Goal: Entertainment & Leisure: Consume media (video, audio)

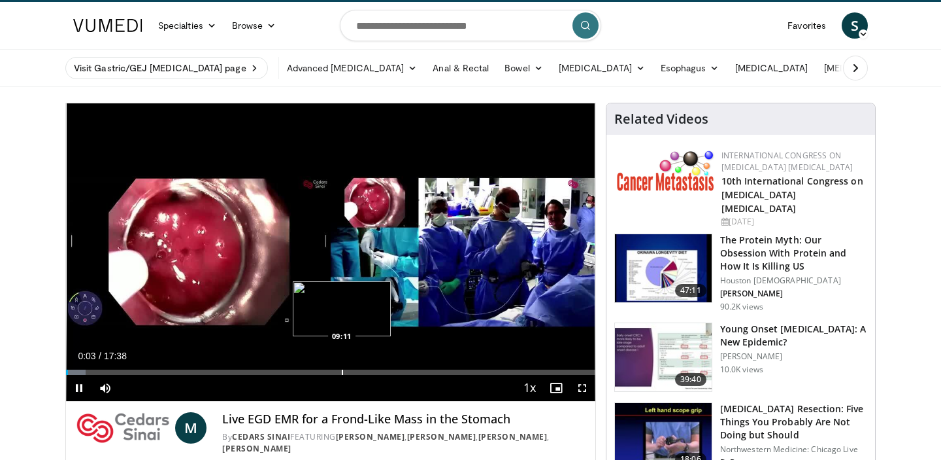
click at [342, 371] on div "Progress Bar" at bounding box center [342, 371] width 1 height 5
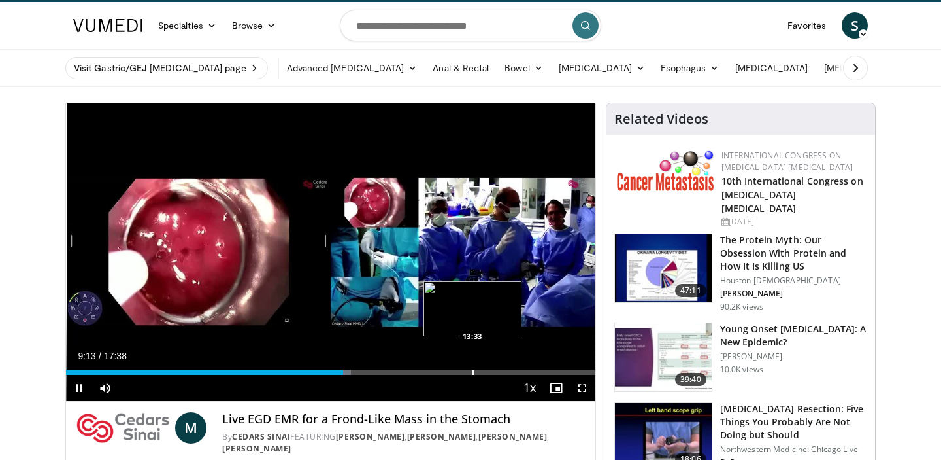
click at [473, 369] on div "Progress Bar" at bounding box center [473, 371] width 1 height 5
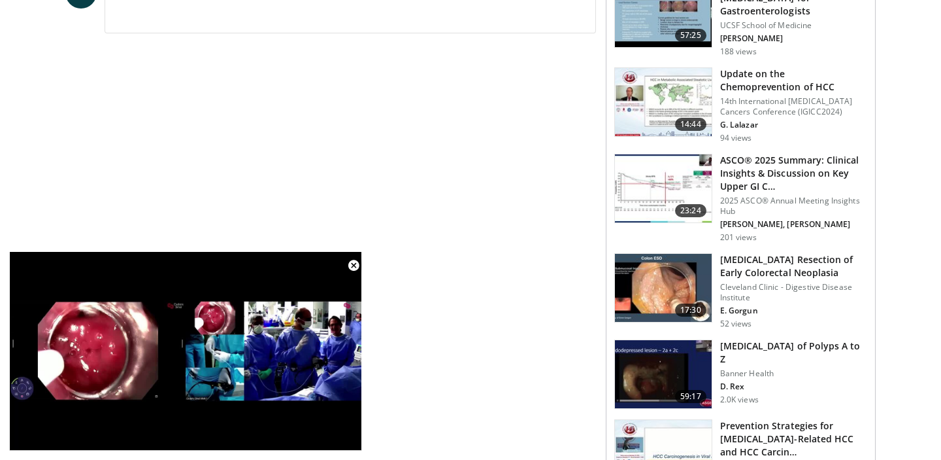
scroll to position [629, 0]
click at [670, 266] on img at bounding box center [663, 287] width 97 height 68
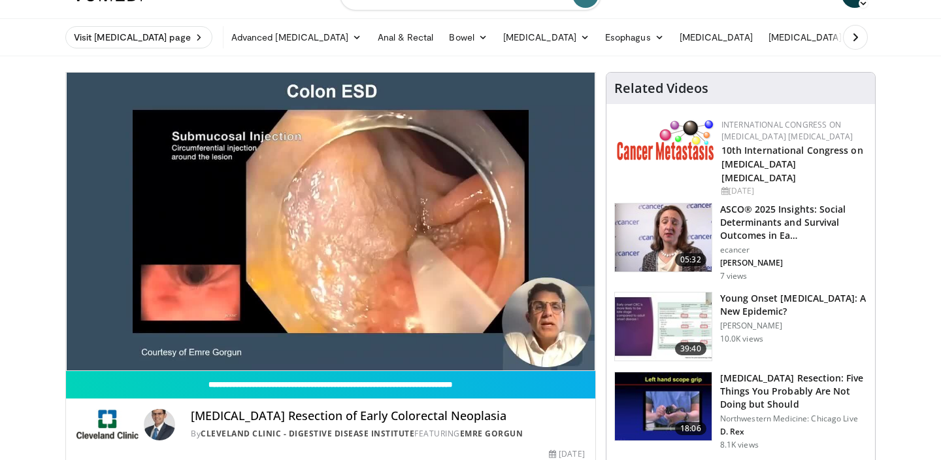
scroll to position [47, 0]
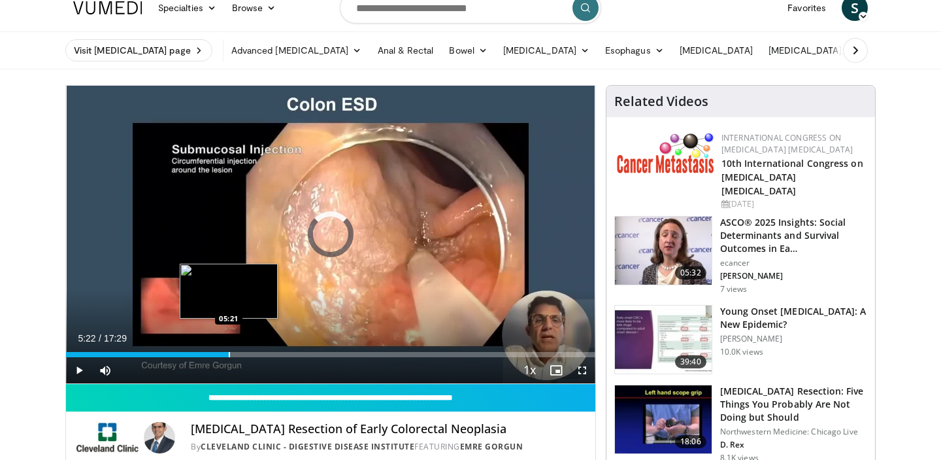
click at [229, 354] on div "Progress Bar" at bounding box center [229, 354] width 1 height 5
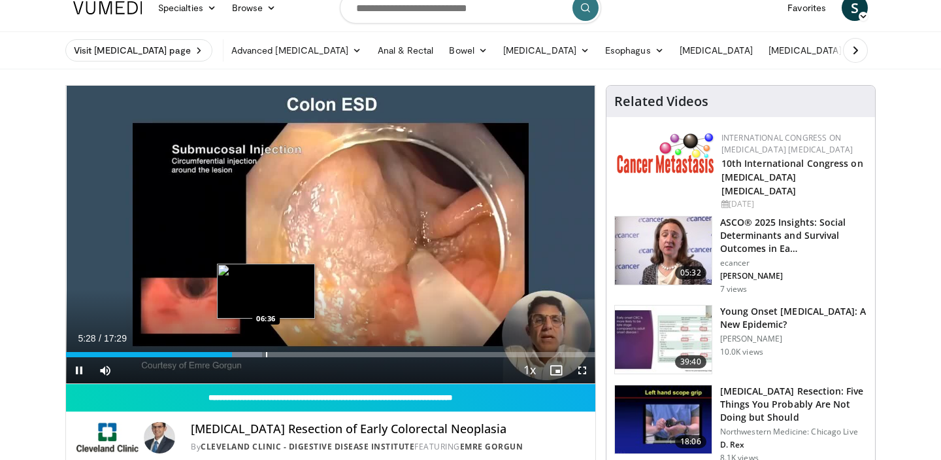
click at [265, 356] on div "Loaded : 37.11% 05:28 06:36" at bounding box center [330, 354] width 529 height 5
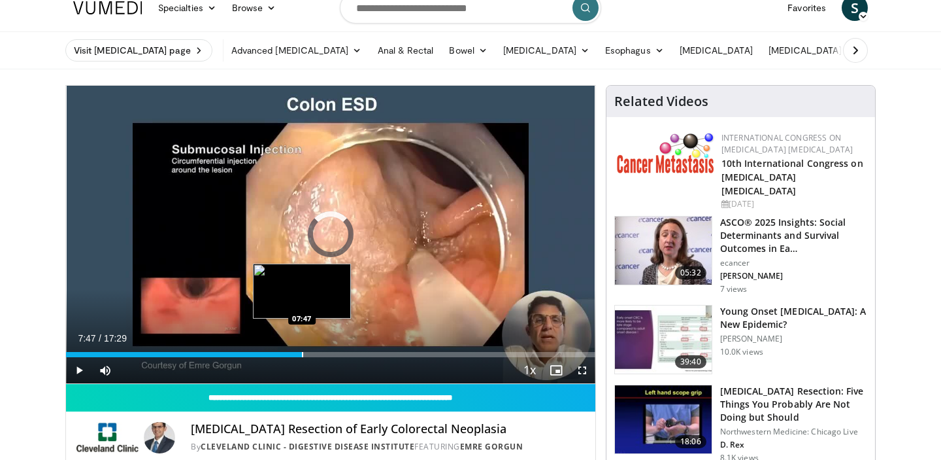
click at [302, 356] on div "Progress Bar" at bounding box center [302, 354] width 1 height 5
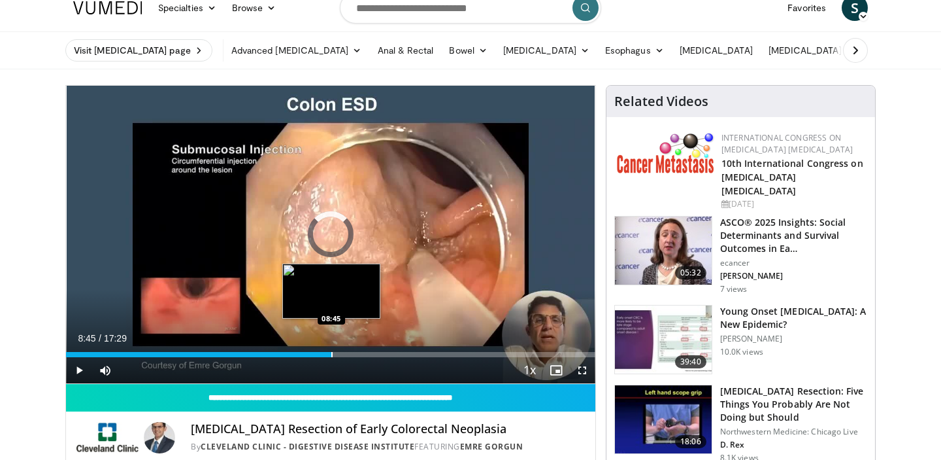
click at [331, 352] on div "Progress Bar" at bounding box center [331, 354] width 1 height 5
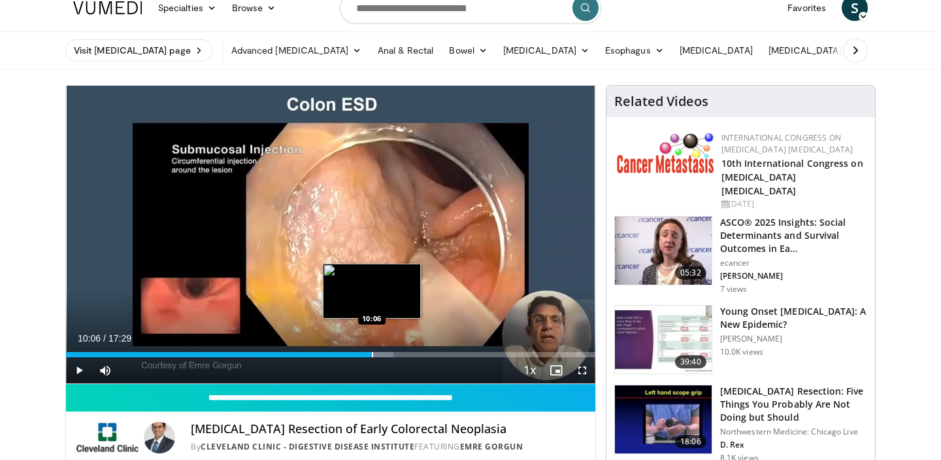
click at [372, 353] on div "Progress Bar" at bounding box center [372, 354] width 1 height 5
click at [379, 354] on div "Progress Bar" at bounding box center [379, 354] width 1 height 5
click at [389, 353] on div "Progress Bar" at bounding box center [389, 354] width 1 height 5
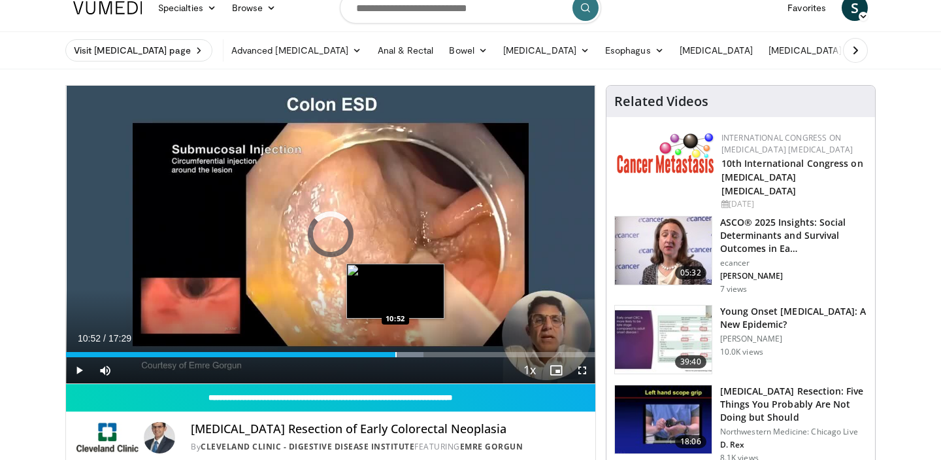
click at [395, 354] on div "Progress Bar" at bounding box center [395, 354] width 1 height 5
click at [403, 354] on div "Progress Bar" at bounding box center [403, 354] width 1 height 5
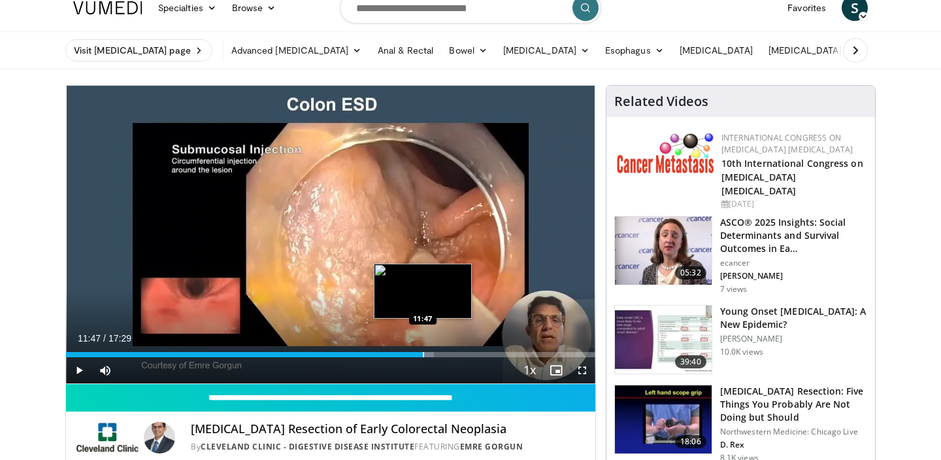
click at [423, 356] on div "Progress Bar" at bounding box center [423, 354] width 1 height 5
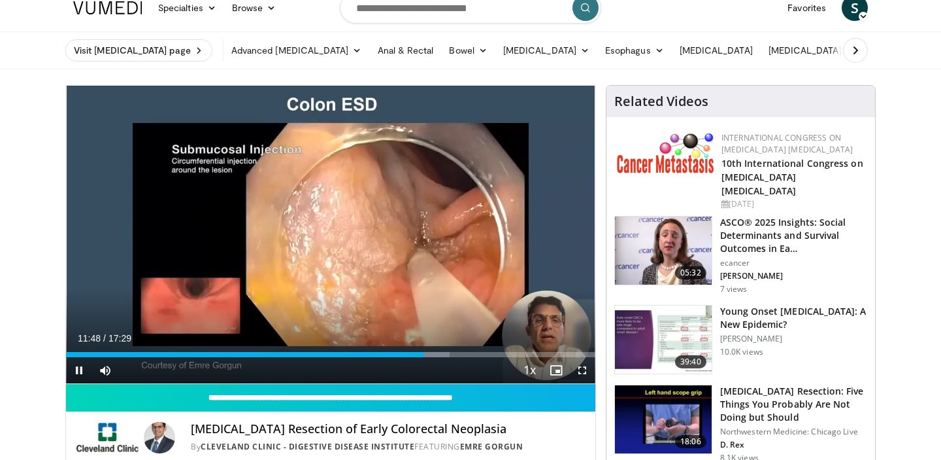
click at [434, 356] on video-js "**********" at bounding box center [330, 235] width 529 height 298
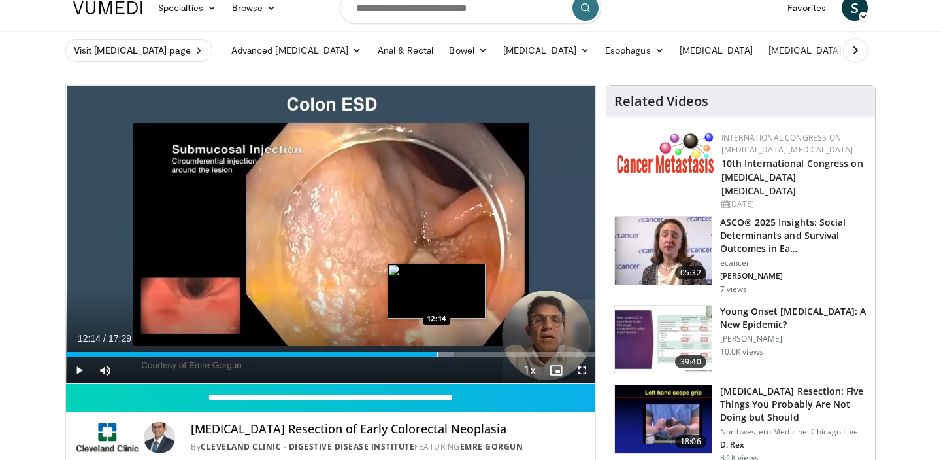
click at [437, 355] on div "Progress Bar" at bounding box center [437, 354] width 1 height 5
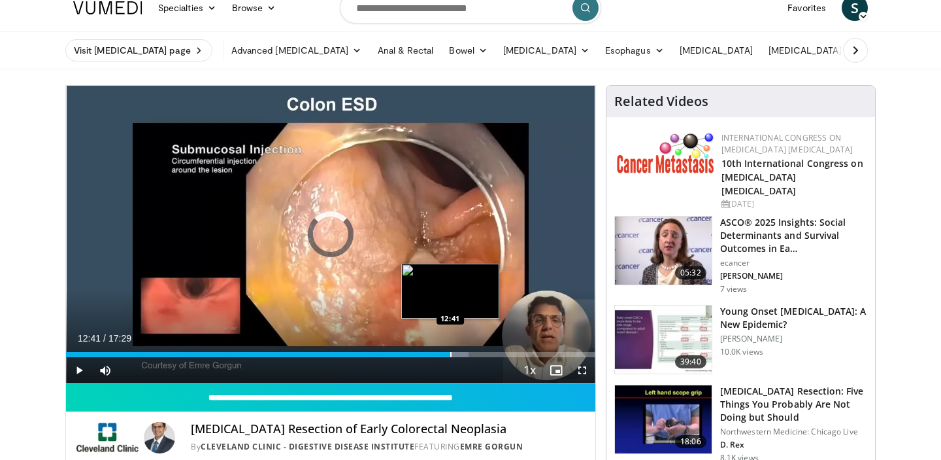
click at [450, 356] on div "Progress Bar" at bounding box center [450, 354] width 1 height 5
click at [458, 356] on div "Progress Bar" at bounding box center [458, 354] width 1 height 5
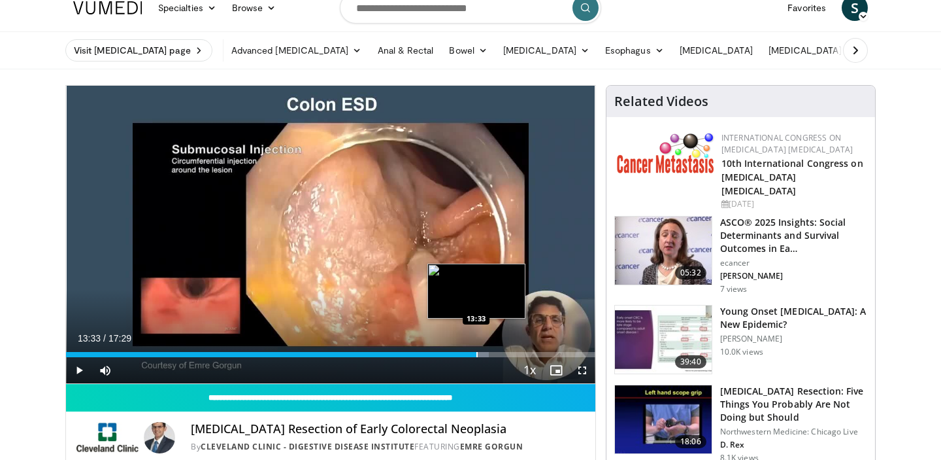
click at [477, 355] on div "Progress Bar" at bounding box center [477, 354] width 1 height 5
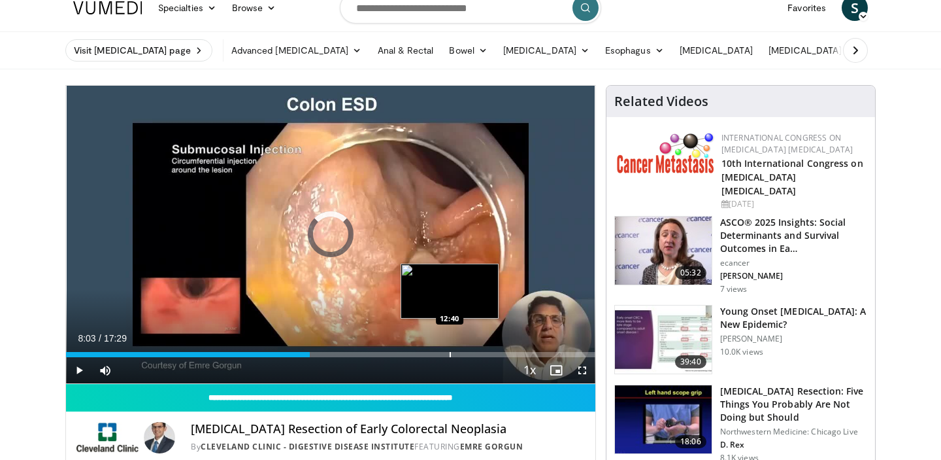
drag, startPoint x: 334, startPoint y: 354, endPoint x: 452, endPoint y: 352, distance: 118.3
click at [451, 352] on div "Progress Bar" at bounding box center [450, 354] width 1 height 5
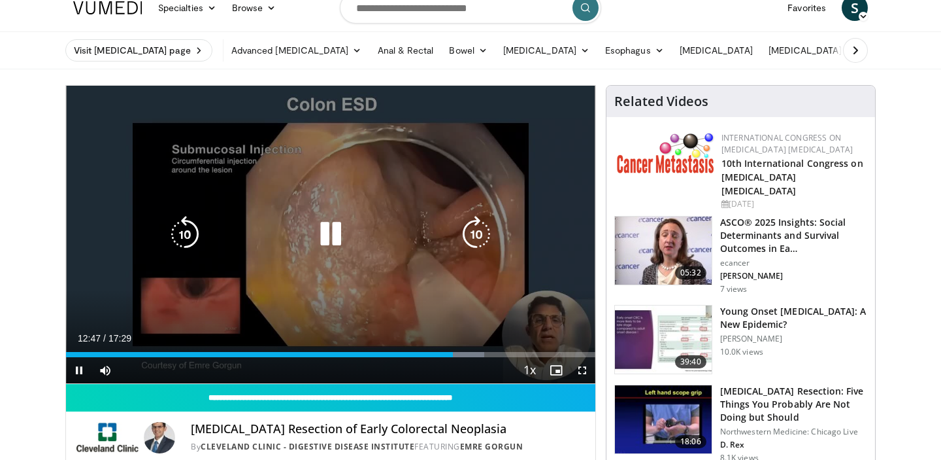
click at [460, 212] on div "10 seconds Tap to unmute" at bounding box center [330, 234] width 529 height 297
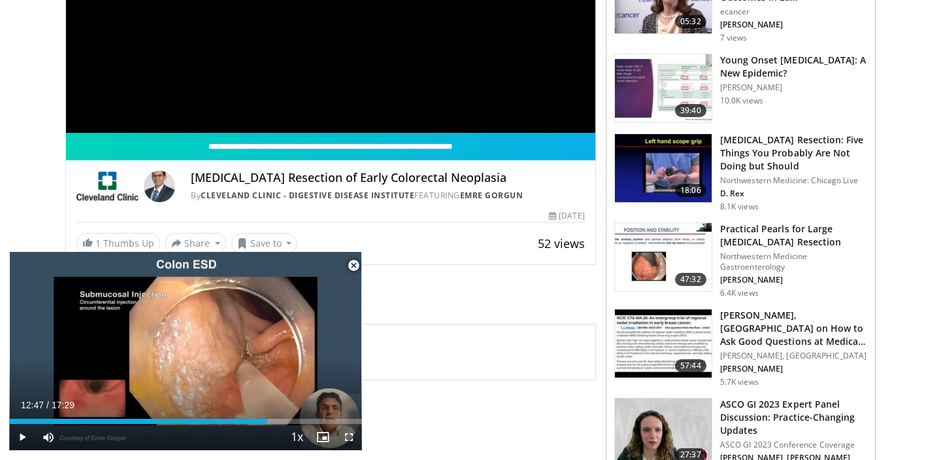
scroll to position [320, 0]
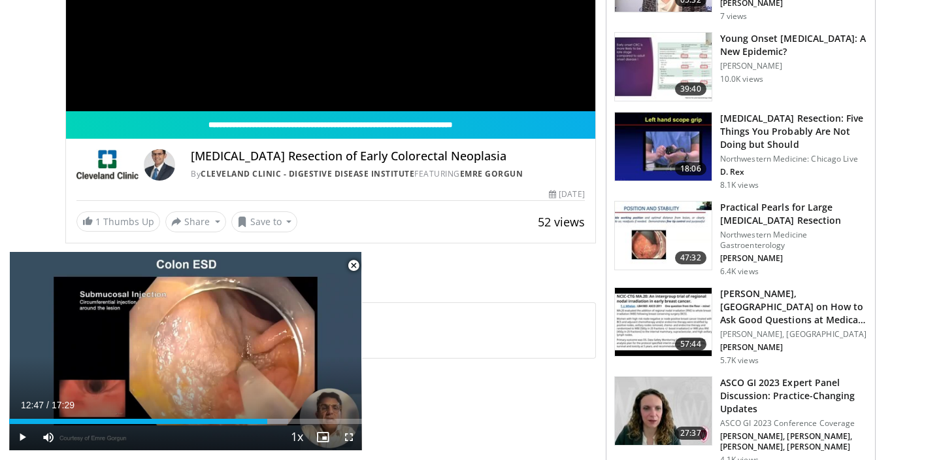
click at [643, 224] on img at bounding box center [663, 235] width 97 height 68
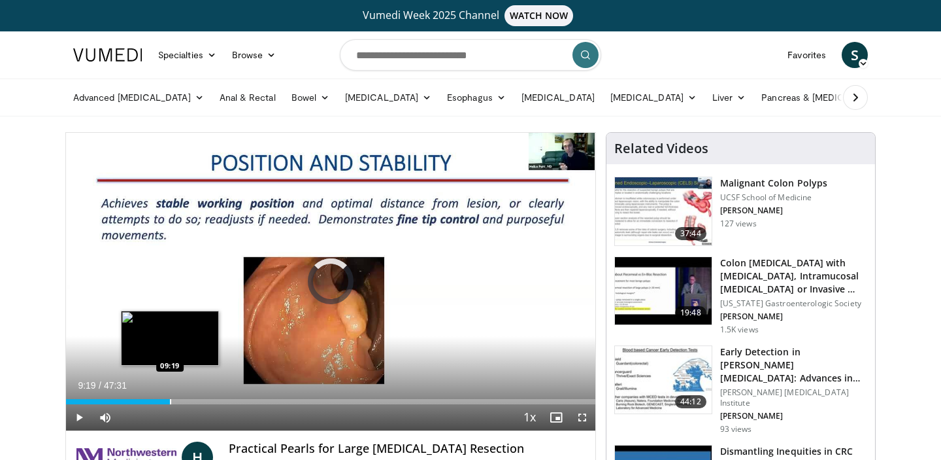
click at [170, 403] on div "Progress Bar" at bounding box center [170, 401] width 1 height 5
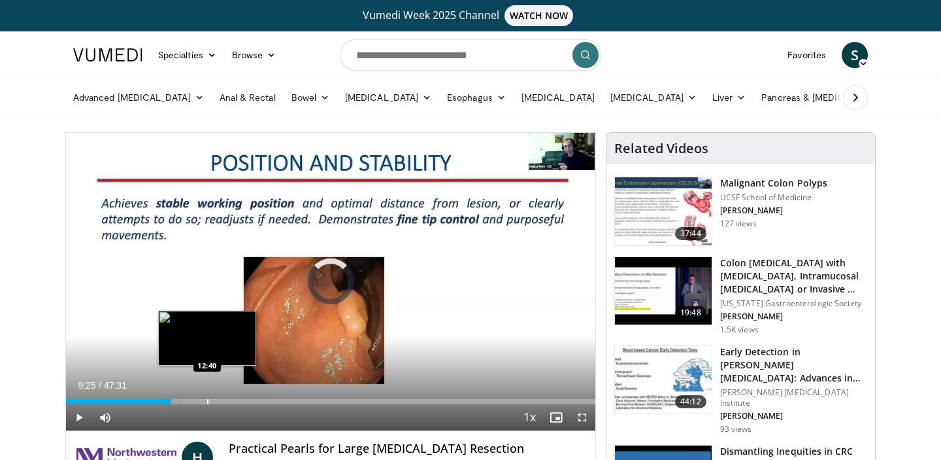
click at [207, 401] on div "Progress Bar" at bounding box center [207, 401] width 1 height 5
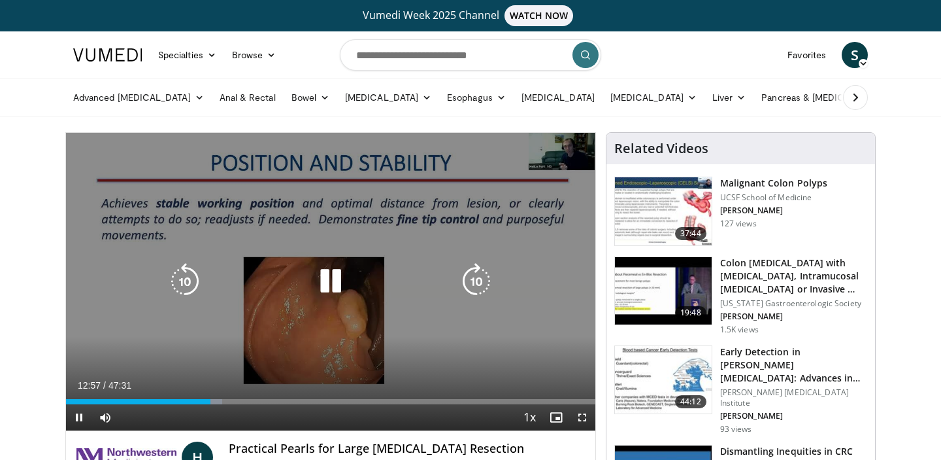
click at [369, 282] on div "Video Player" at bounding box center [331, 281] width 318 height 26
click at [333, 290] on icon "Video Player" at bounding box center [330, 281] width 37 height 37
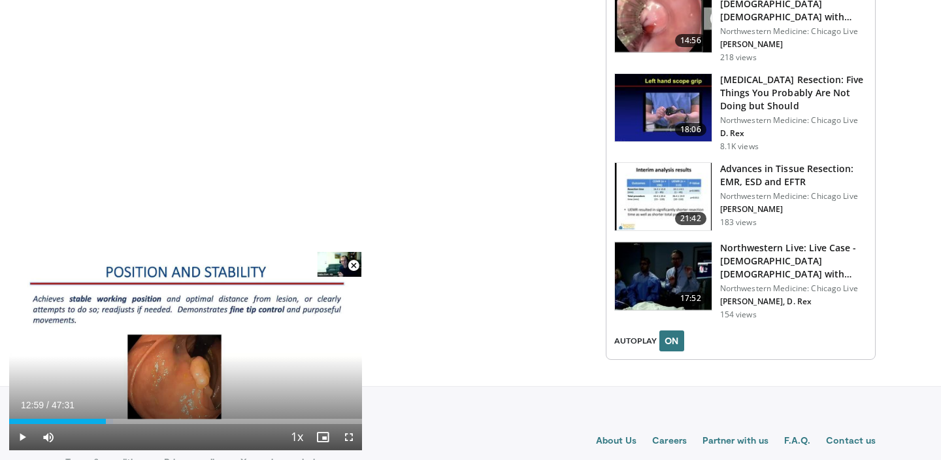
scroll to position [1602, 0]
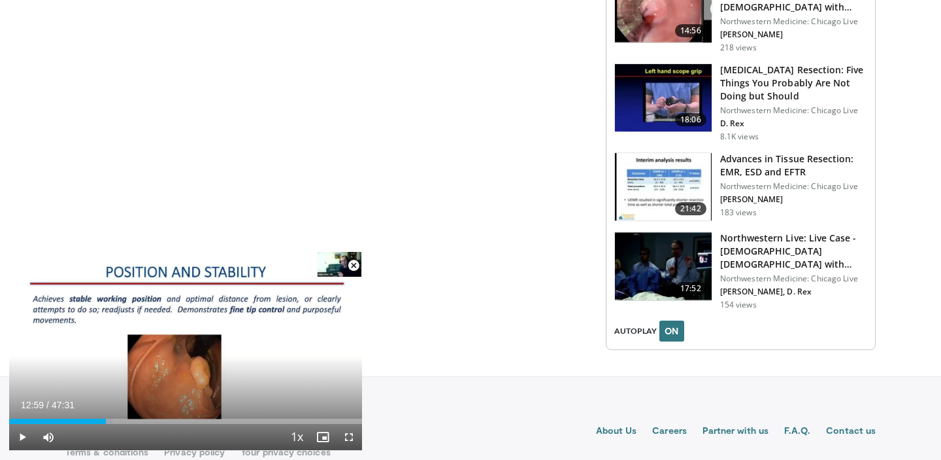
click at [684, 255] on img at bounding box center [663, 266] width 97 height 68
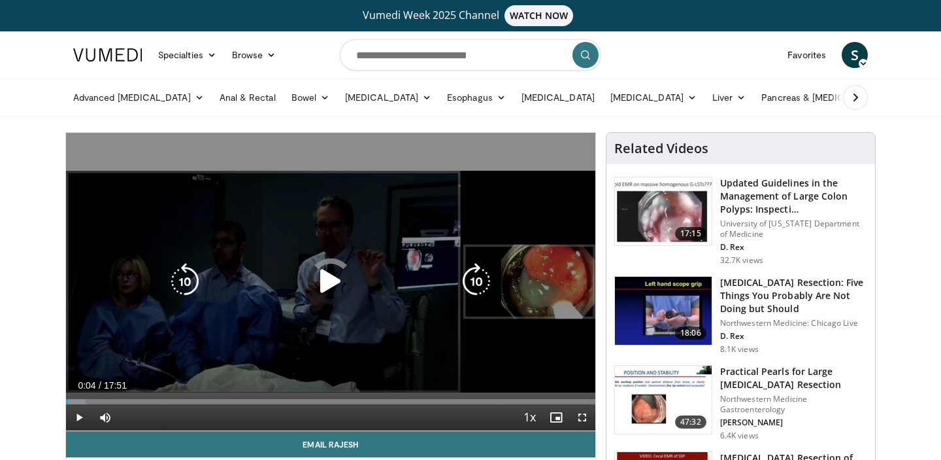
click at [267, 400] on div "Loaded : 3.72% 00:04 06:41" at bounding box center [330, 401] width 529 height 5
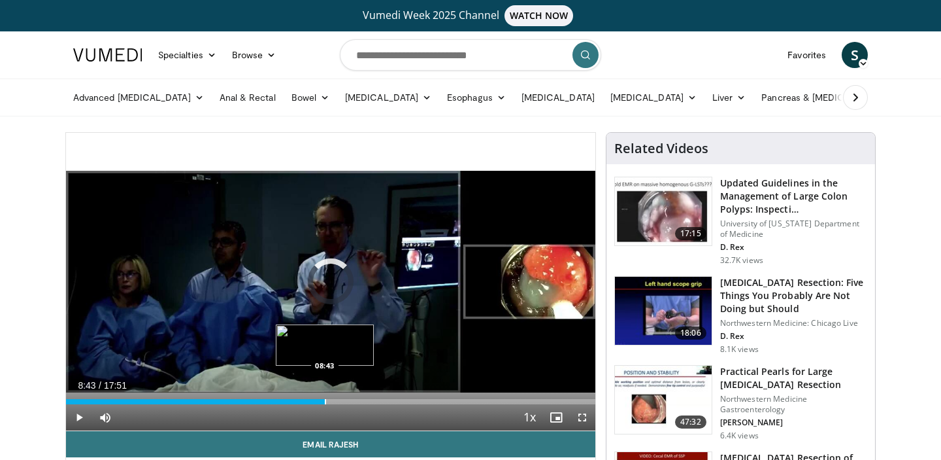
click at [325, 402] on div "Progress Bar" at bounding box center [325, 401] width 1 height 5
click at [381, 402] on div "Progress Bar" at bounding box center [381, 401] width 1 height 5
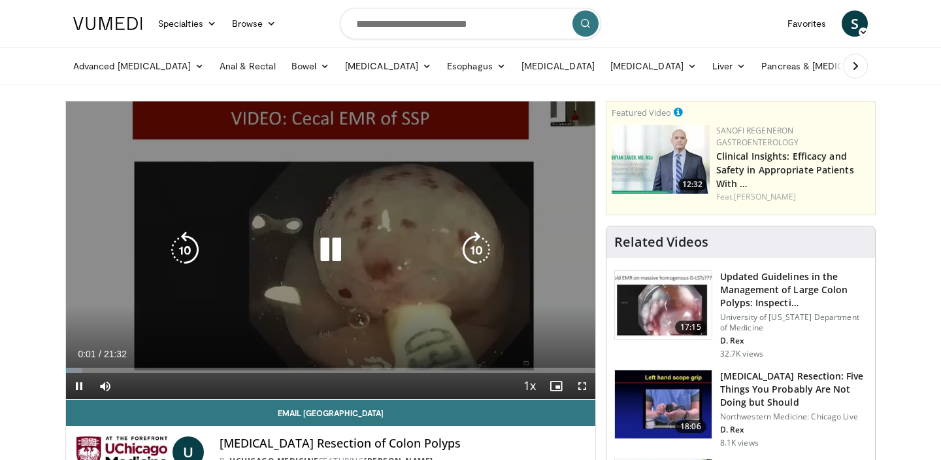
scroll to position [35, 0]
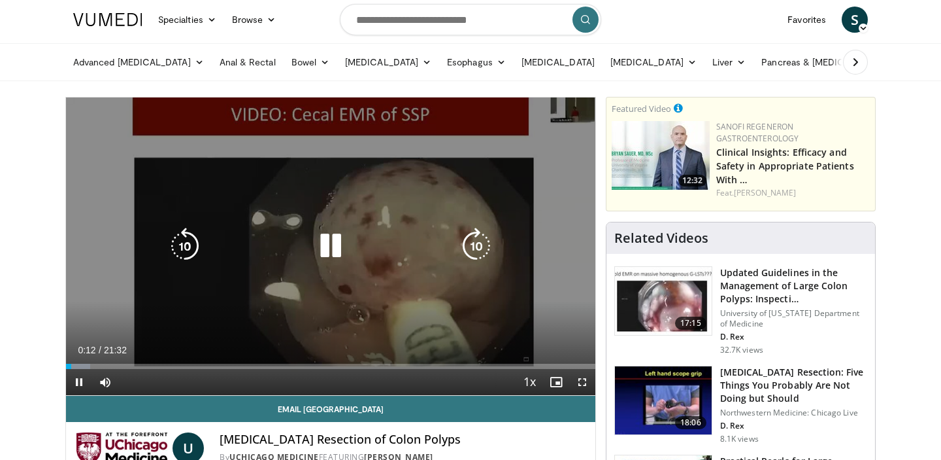
click at [338, 249] on icon "Video Player" at bounding box center [330, 245] width 37 height 37
